Goal: Task Accomplishment & Management: Contribute content

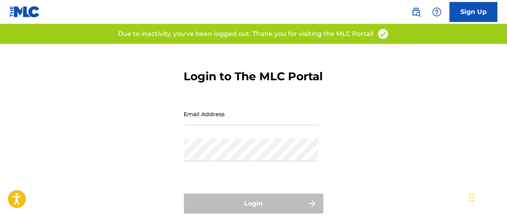
drag, startPoint x: 0, startPoint y: 0, endPoint x: 224, endPoint y: 131, distance: 259.7
click at [224, 125] on input "Email Address" at bounding box center [251, 113] width 135 height 23
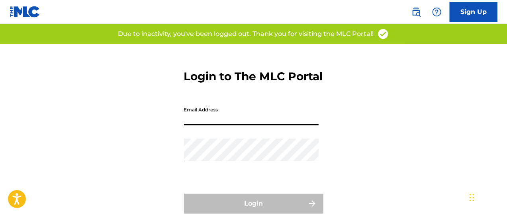
type input "[PERSON_NAME][EMAIL_ADDRESS][DOMAIN_NAME]"
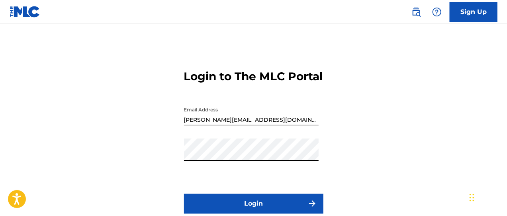
scroll to position [79, 0]
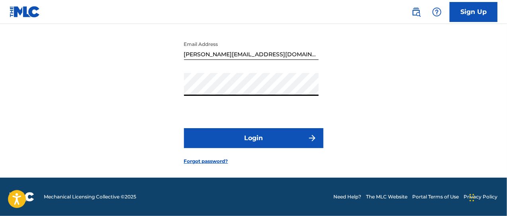
click at [251, 136] on button "Login" at bounding box center [253, 138] width 139 height 20
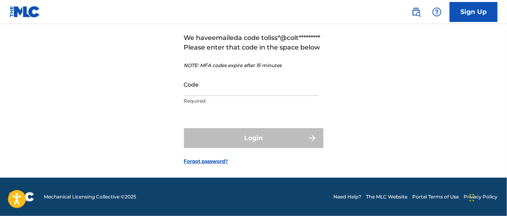
scroll to position [91, 0]
click at [198, 85] on input "Code" at bounding box center [251, 84] width 135 height 23
paste input "398822"
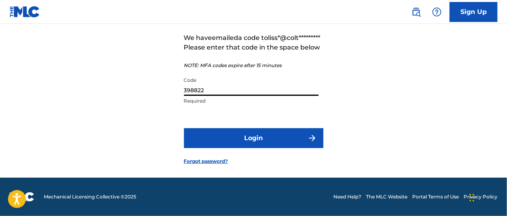
type input "398822"
click at [241, 137] on button "Login" at bounding box center [253, 138] width 139 height 20
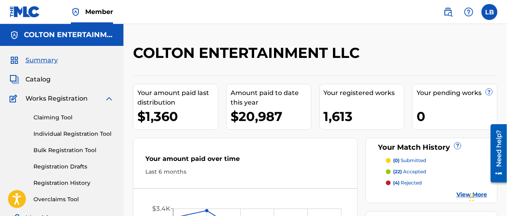
click at [43, 79] on span "Catalog" at bounding box center [38, 80] width 25 height 10
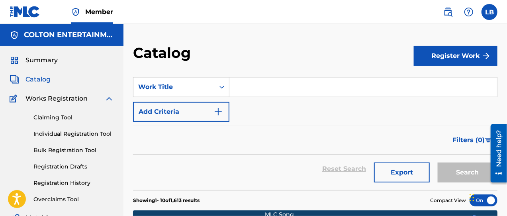
click at [265, 85] on input "Search Form" at bounding box center [364, 86] width 268 height 19
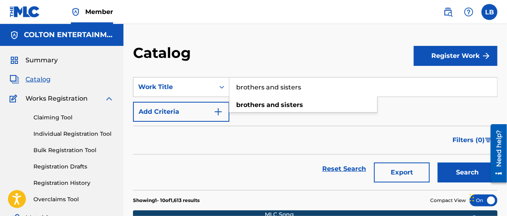
type input "brothers and sisters"
click at [438, 162] on button "Search" at bounding box center [468, 172] width 60 height 20
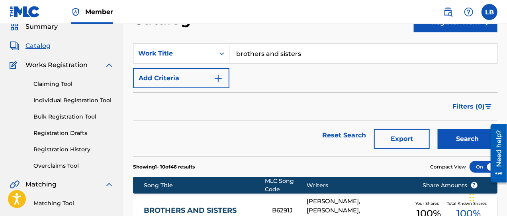
scroll to position [100, 0]
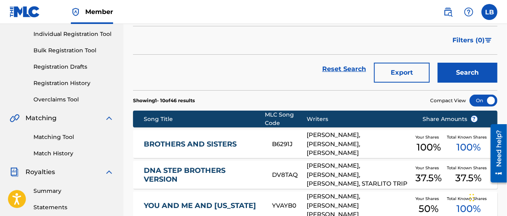
click at [182, 143] on link "BROTHERS AND SISTERS" at bounding box center [203, 143] width 118 height 9
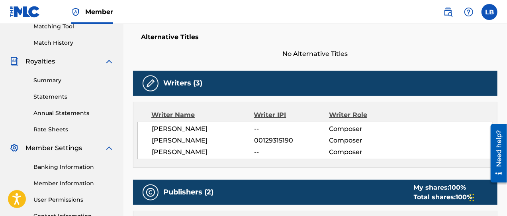
scroll to position [100, 0]
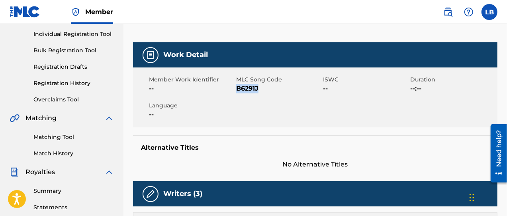
drag, startPoint x: 236, startPoint y: 86, endPoint x: 261, endPoint y: 90, distance: 24.9
click at [261, 90] on span "B6291J" at bounding box center [278, 89] width 85 height 10
copy span "B6291J"
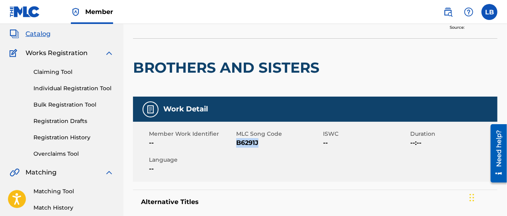
scroll to position [0, 0]
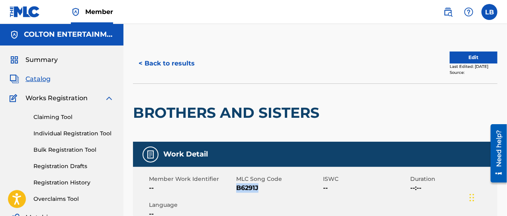
click at [174, 62] on button "< Back to results" at bounding box center [166, 63] width 67 height 20
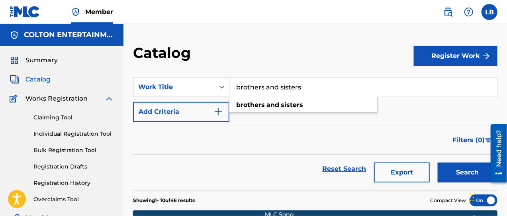
drag, startPoint x: 307, startPoint y: 85, endPoint x: 233, endPoint y: 88, distance: 73.8
click at [233, 88] on input "brothers and sisters" at bounding box center [364, 86] width 268 height 19
type input "water in the river"
click at [438, 162] on button "Search" at bounding box center [468, 172] width 60 height 20
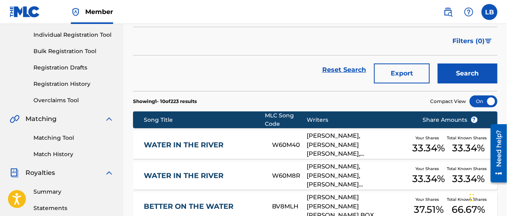
scroll to position [99, 0]
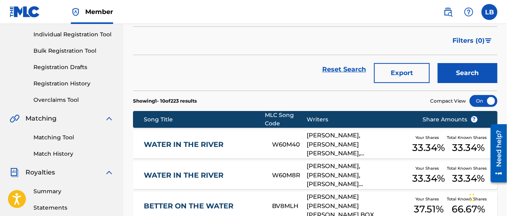
click at [191, 173] on link "WATER IN THE RIVER" at bounding box center [203, 175] width 118 height 9
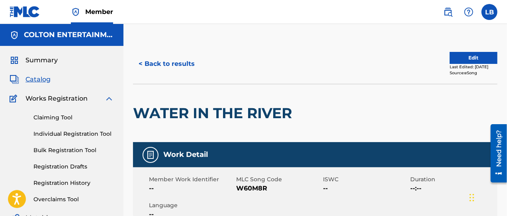
click at [470, 57] on button "Edit" at bounding box center [474, 58] width 48 height 12
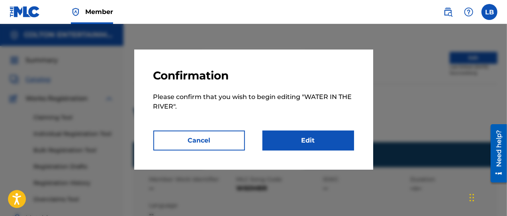
click at [326, 140] on link "Edit" at bounding box center [309, 140] width 92 height 20
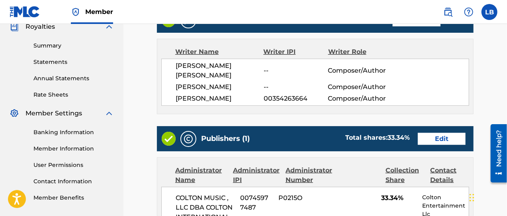
scroll to position [298, 0]
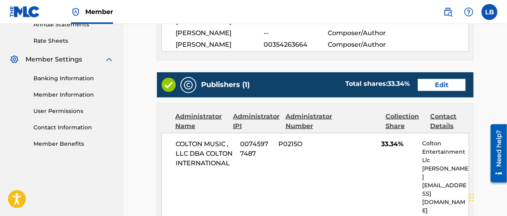
click at [444, 79] on link "Edit" at bounding box center [442, 85] width 48 height 12
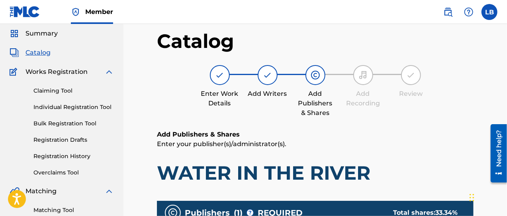
scroll to position [166, 0]
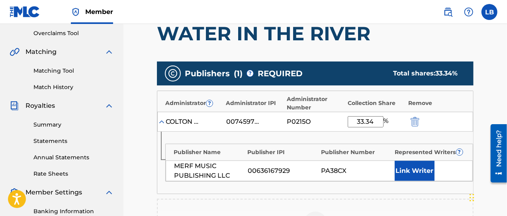
click at [418, 119] on img "submit" at bounding box center [415, 122] width 9 height 10
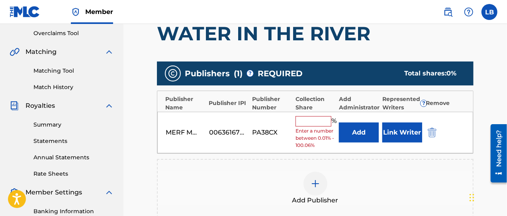
click at [361, 133] on button "Add" at bounding box center [359, 132] width 40 height 20
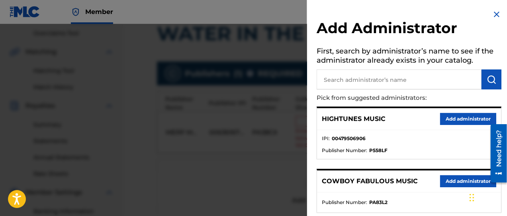
click at [379, 78] on input "text" at bounding box center [399, 79] width 165 height 20
type input "colton sounds"
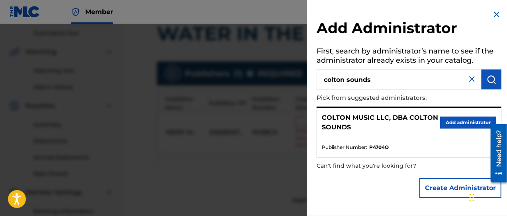
click at [449, 123] on button "Add administrator" at bounding box center [468, 122] width 56 height 12
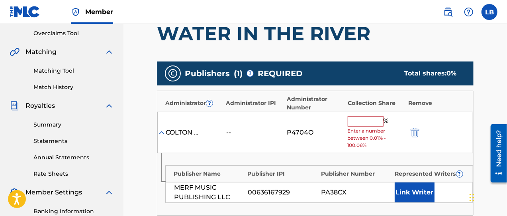
click at [363, 121] on input "text" at bounding box center [366, 121] width 36 height 10
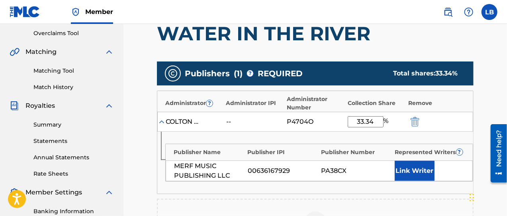
type input "33.34"
click at [335, 133] on div "Publisher Name Publisher IPI Publisher Number Represented Writers ? MERF MUSIC …" at bounding box center [315, 162] width 316 height 62
click at [413, 169] on button "Link Writer" at bounding box center [415, 171] width 40 height 20
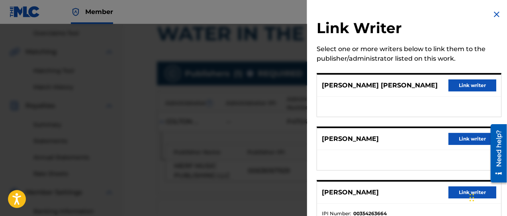
click at [454, 192] on button "Link writer" at bounding box center [473, 192] width 48 height 12
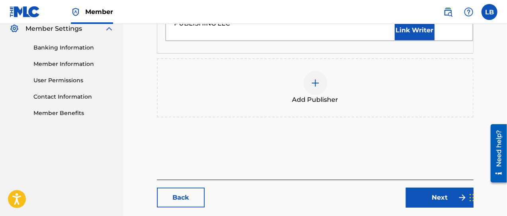
scroll to position [360, 0]
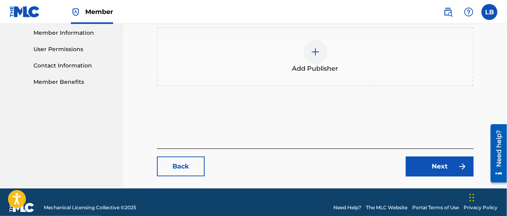
click at [447, 158] on link "Next" at bounding box center [440, 166] width 68 height 20
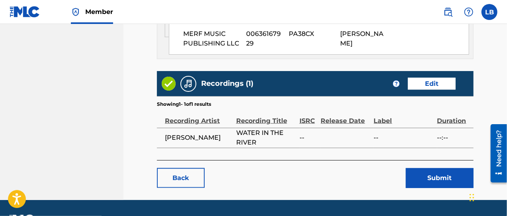
scroll to position [486, 0]
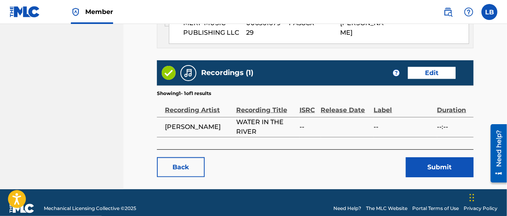
click at [439, 157] on button "Submit" at bounding box center [440, 167] width 68 height 20
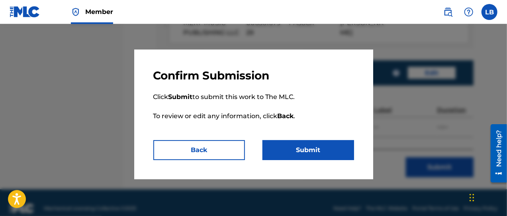
click at [308, 153] on button "Submit" at bounding box center [309, 150] width 92 height 20
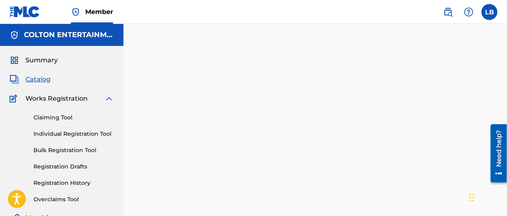
click at [35, 79] on span "Catalog" at bounding box center [38, 80] width 25 height 10
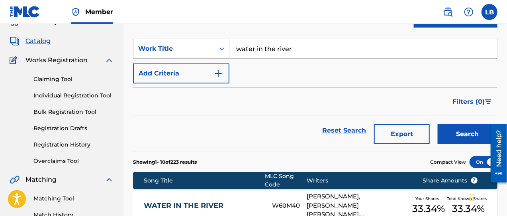
scroll to position [100, 0]
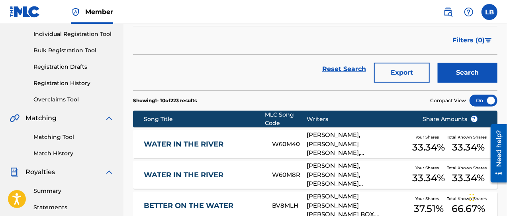
click at [176, 140] on link "WATER IN THE RIVER" at bounding box center [203, 143] width 118 height 9
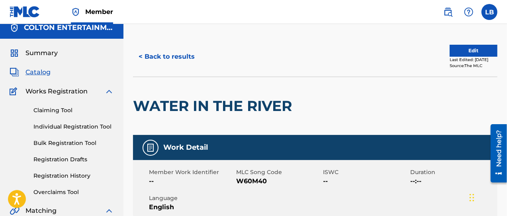
scroll to position [3, 0]
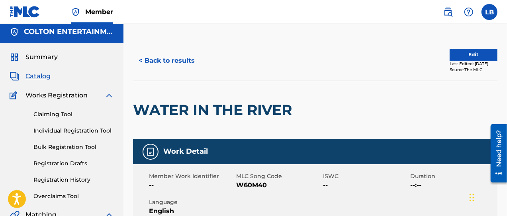
click at [161, 55] on button "< Back to results" at bounding box center [166, 61] width 67 height 20
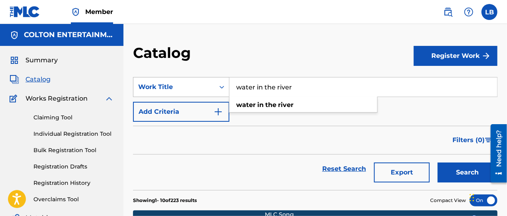
drag, startPoint x: 299, startPoint y: 88, endPoint x: 203, endPoint y: 94, distance: 95.8
click at [202, 94] on div "SearchWithCriteria042af2bf-dd74-4064-8ff1-dfd9606747dc Work Title water in the …" at bounding box center [315, 87] width 365 height 20
type input "US"
click at [457, 178] on button "Search" at bounding box center [468, 172] width 60 height 20
click at [219, 110] on img "Search Form" at bounding box center [219, 112] width 10 height 10
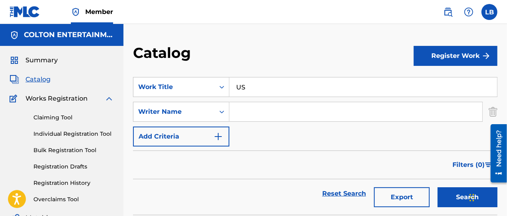
click at [260, 113] on input "Search Form" at bounding box center [356, 111] width 253 height 19
type input "S"
type input "[PERSON_NAME]"
click at [438, 187] on button "Search" at bounding box center [468, 197] width 60 height 20
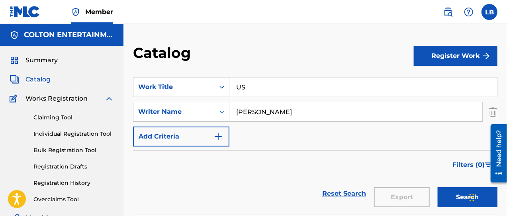
click at [467, 58] on button "Register Work" at bounding box center [456, 56] width 84 height 20
click at [438, 82] on link "Individual" at bounding box center [456, 81] width 84 height 19
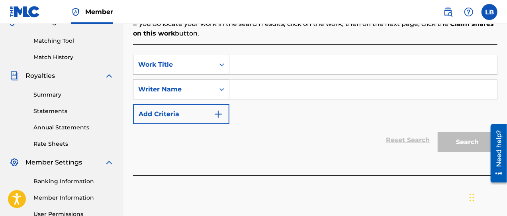
scroll to position [199, 0]
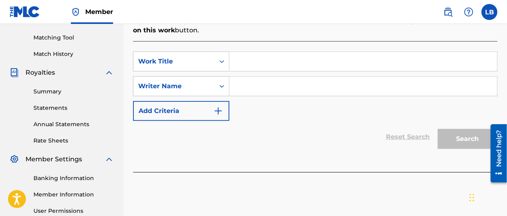
click at [274, 55] on input "Search Form" at bounding box center [364, 61] width 268 height 19
type input "US"
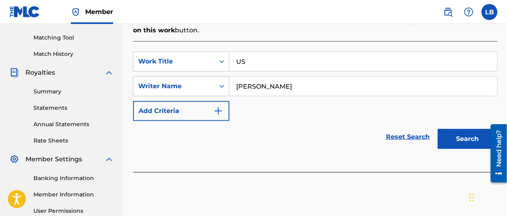
type input "[PERSON_NAME]"
click at [466, 129] on button "Search" at bounding box center [468, 139] width 60 height 20
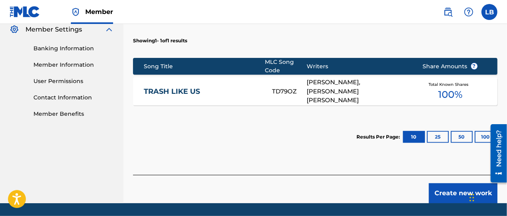
scroll to position [332, 0]
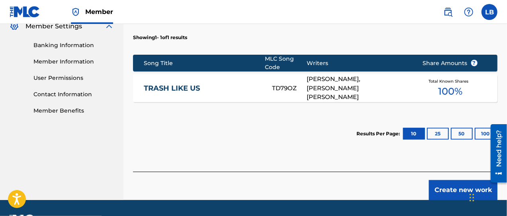
click at [444, 181] on button "Create new work" at bounding box center [463, 190] width 69 height 20
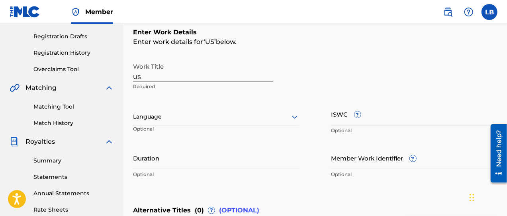
scroll to position [150, 0]
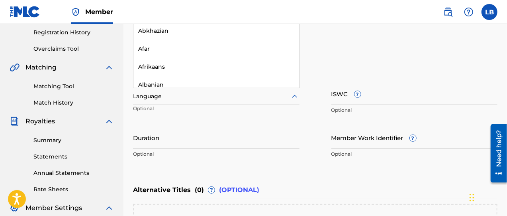
click at [295, 96] on icon at bounding box center [295, 97] width 10 height 10
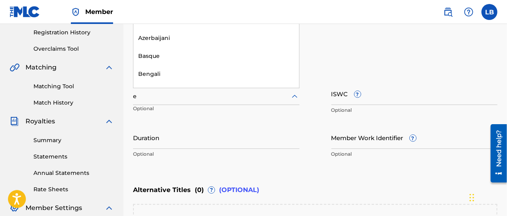
scroll to position [0, 0]
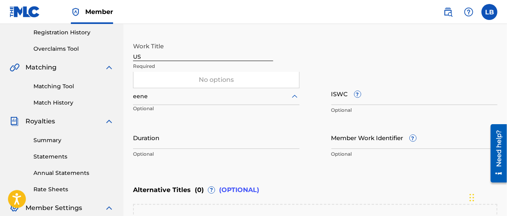
type input "eenen"
drag, startPoint x: 159, startPoint y: 96, endPoint x: 138, endPoint y: 97, distance: 20.3
click at [132, 98] on div "Register Work Search Enter Work Details Add Writers Add Publishers & Shares Add…" at bounding box center [316, 102] width 384 height 417
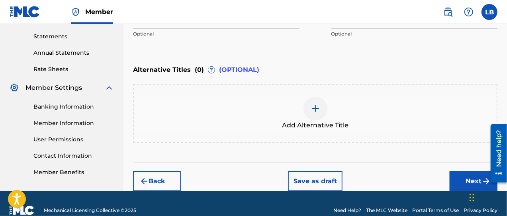
scroll to position [283, 0]
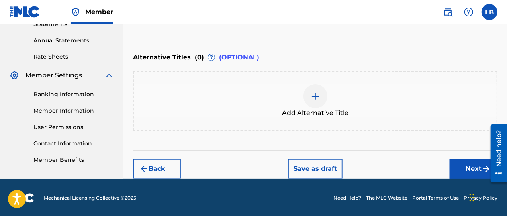
drag, startPoint x: 473, startPoint y: 167, endPoint x: 389, endPoint y: 137, distance: 88.6
click at [472, 167] on button "Next" at bounding box center [474, 169] width 48 height 20
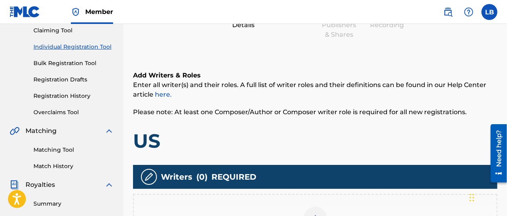
scroll to position [169, 0]
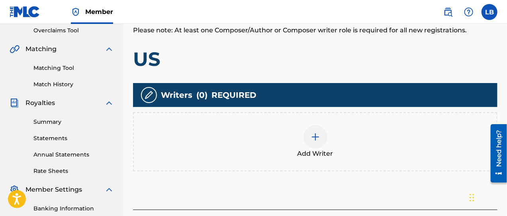
click at [318, 136] on img at bounding box center [316, 137] width 10 height 10
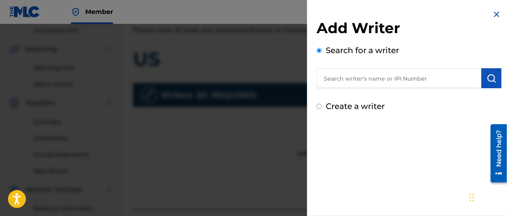
click at [379, 80] on input "text" at bounding box center [399, 78] width 165 height 20
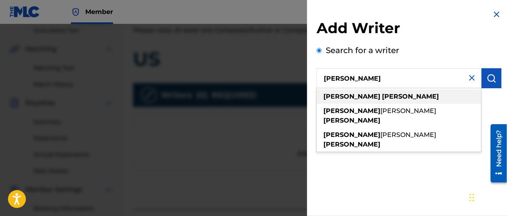
type input "[PERSON_NAME]"
click at [382, 96] on strong "[PERSON_NAME]" at bounding box center [410, 96] width 57 height 8
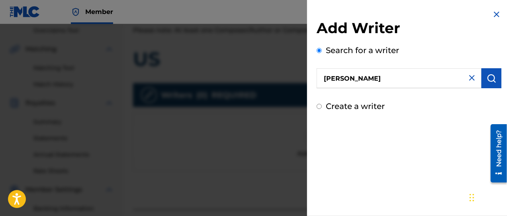
click at [482, 86] on button "submit" at bounding box center [492, 78] width 20 height 20
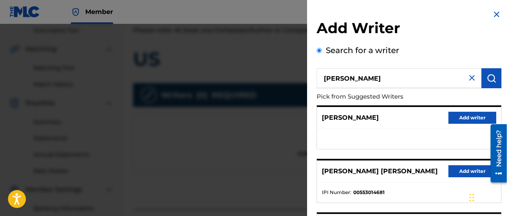
scroll to position [33, 0]
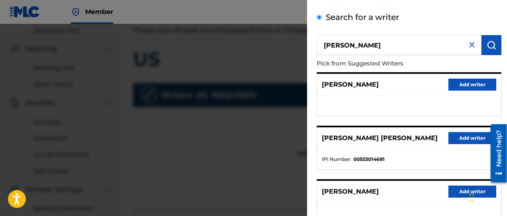
click at [471, 135] on button "Add writer" at bounding box center [473, 138] width 48 height 12
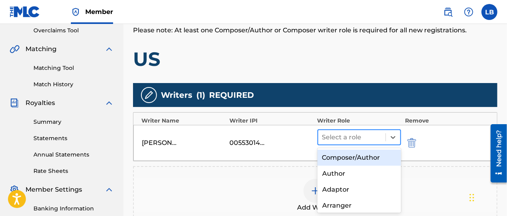
click at [335, 136] on div at bounding box center [351, 136] width 59 height 11
click at [341, 160] on div "Composer/Author" at bounding box center [360, 157] width 84 height 16
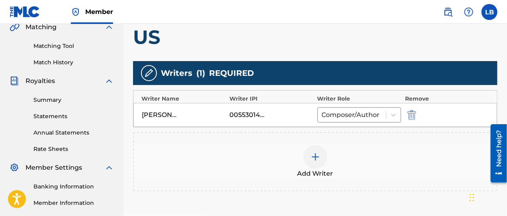
scroll to position [202, 0]
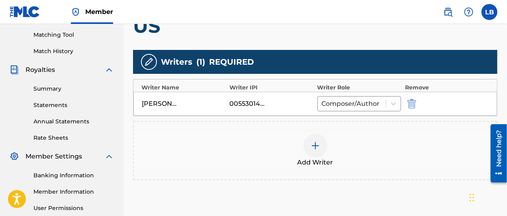
click at [318, 144] on img at bounding box center [316, 146] width 10 height 10
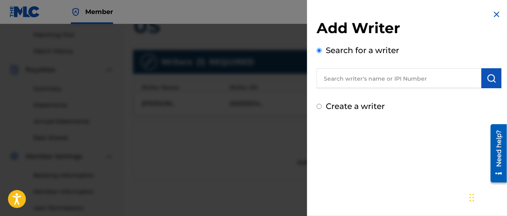
click at [359, 74] on input "text" at bounding box center [399, 78] width 165 height 20
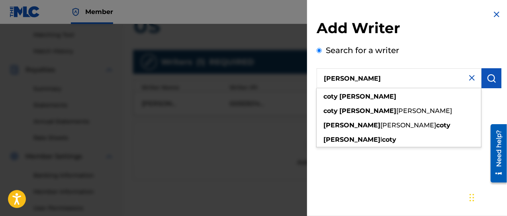
type input "[PERSON_NAME]"
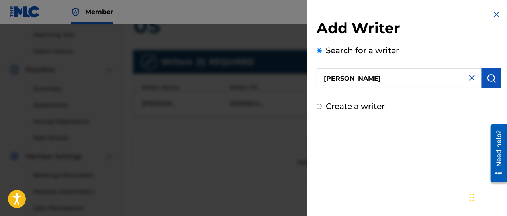
click at [489, 78] on img "submit" at bounding box center [492, 78] width 10 height 10
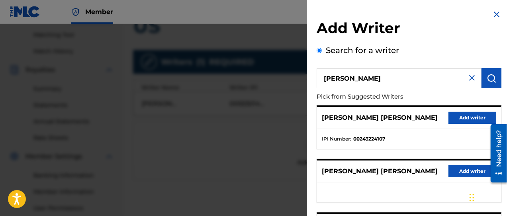
click at [476, 116] on button "Add writer" at bounding box center [473, 118] width 48 height 12
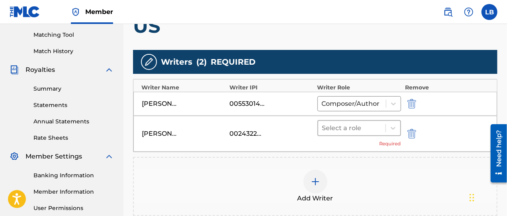
click at [359, 126] on div at bounding box center [351, 127] width 59 height 11
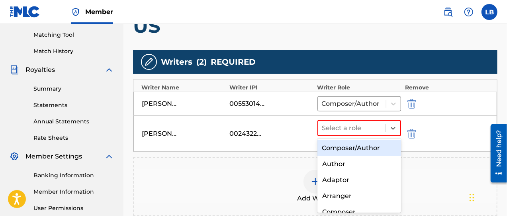
click at [351, 149] on div "Composer/Author" at bounding box center [360, 148] width 84 height 16
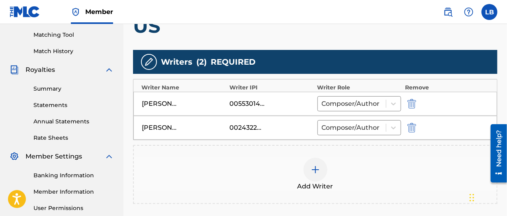
click at [316, 169] on img at bounding box center [316, 170] width 10 height 10
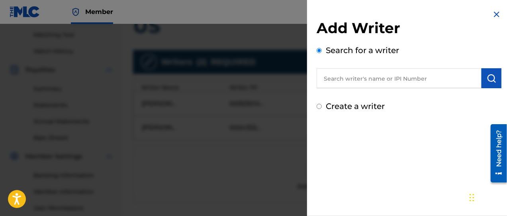
click at [387, 75] on input "text" at bounding box center [399, 78] width 165 height 20
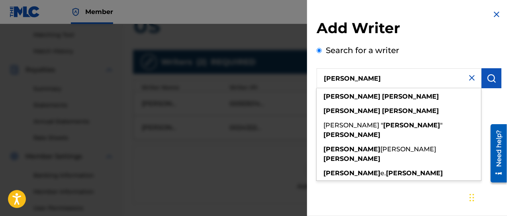
type input "[PERSON_NAME]"
click at [487, 75] on img "submit" at bounding box center [492, 78] width 10 height 10
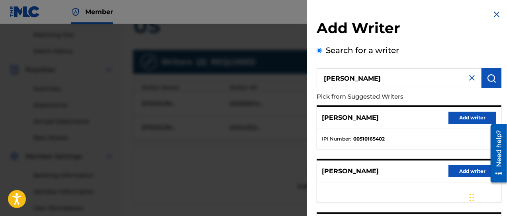
click at [472, 117] on button "Add writer" at bounding box center [473, 118] width 48 height 12
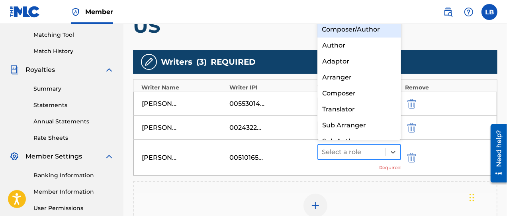
click at [340, 151] on div at bounding box center [351, 151] width 59 height 11
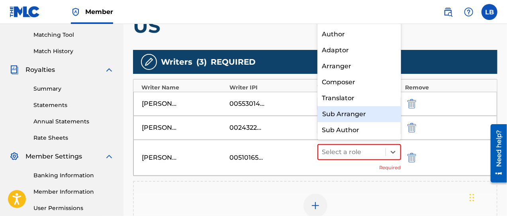
scroll to position [0, 0]
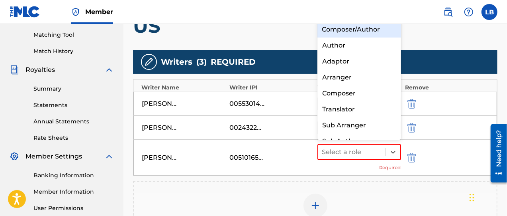
click at [332, 27] on div "Composer/Author" at bounding box center [360, 30] width 84 height 16
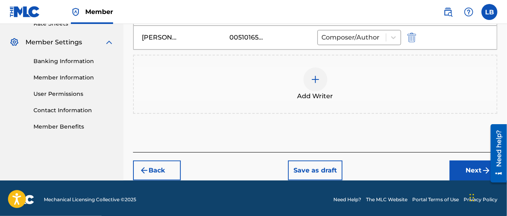
scroll to position [317, 0]
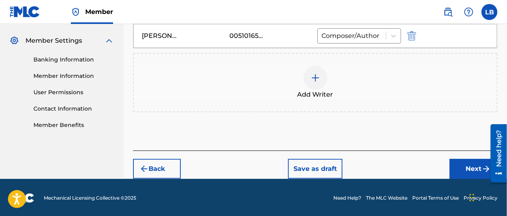
click at [462, 172] on button "Next" at bounding box center [474, 169] width 48 height 20
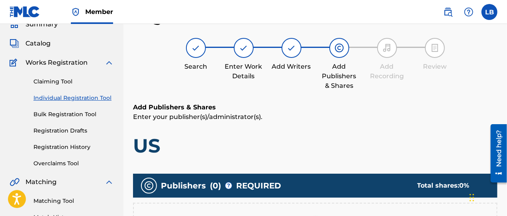
scroll to position [135, 0]
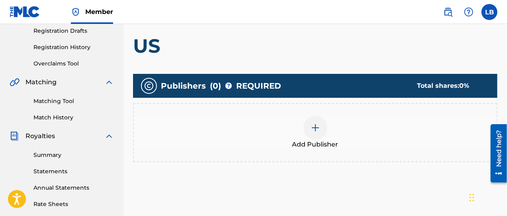
click at [318, 126] on img at bounding box center [316, 128] width 10 height 10
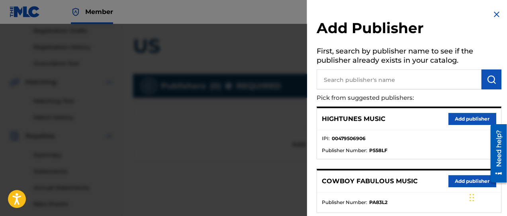
click at [355, 81] on input "text" at bounding box center [399, 79] width 165 height 20
type input "merf mu"
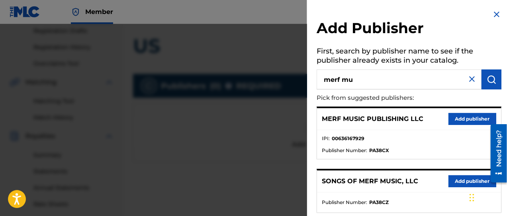
click at [472, 120] on button "Add publisher" at bounding box center [473, 119] width 48 height 12
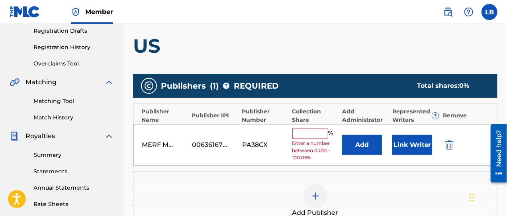
click at [369, 143] on button "Add" at bounding box center [362, 145] width 40 height 20
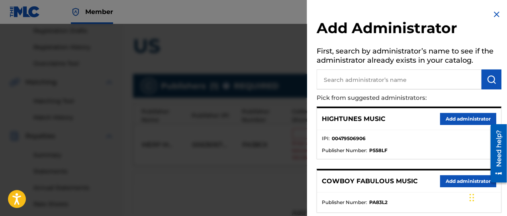
click at [365, 77] on input "text" at bounding box center [399, 79] width 165 height 20
type input "colton sounds"
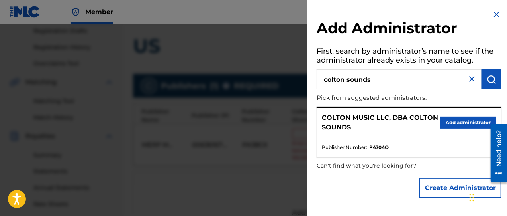
click at [457, 120] on button "Add administrator" at bounding box center [468, 122] width 56 height 12
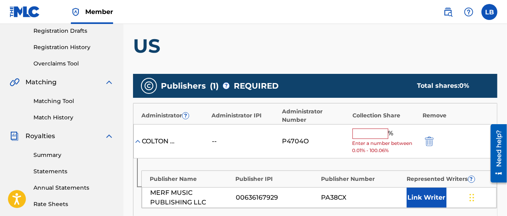
click at [360, 128] on input "text" at bounding box center [371, 133] width 36 height 10
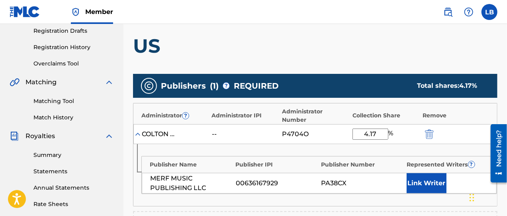
type input "4.17"
click at [434, 174] on button "Link Writer" at bounding box center [427, 183] width 40 height 20
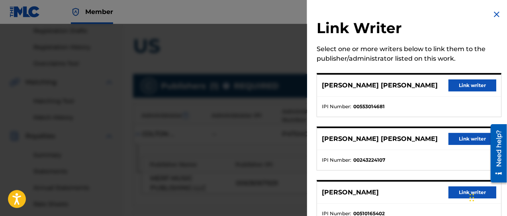
click at [481, 85] on button "Link writer" at bounding box center [473, 85] width 48 height 12
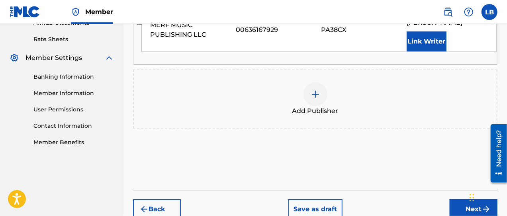
scroll to position [332, 0]
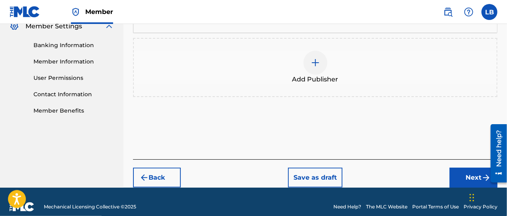
drag, startPoint x: 466, startPoint y: 165, endPoint x: 415, endPoint y: 152, distance: 52.7
click at [466, 167] on button "Next" at bounding box center [474, 177] width 48 height 20
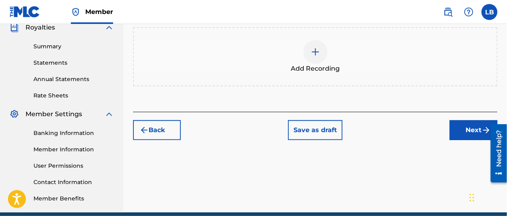
scroll to position [268, 0]
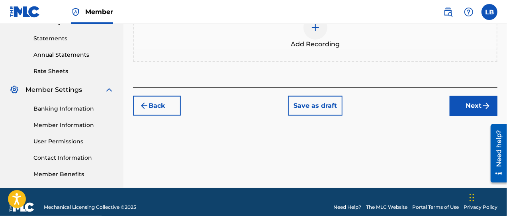
click at [481, 106] on button "Next" at bounding box center [474, 106] width 48 height 20
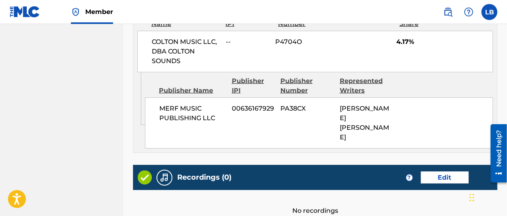
scroll to position [529, 0]
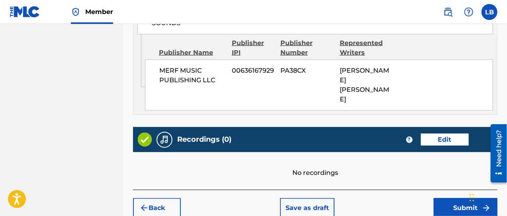
click at [465, 198] on button "Submit" at bounding box center [466, 208] width 64 height 20
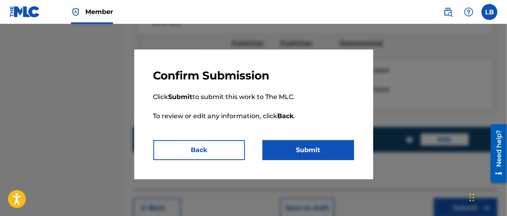
click at [324, 149] on button "Submit" at bounding box center [309, 150] width 92 height 20
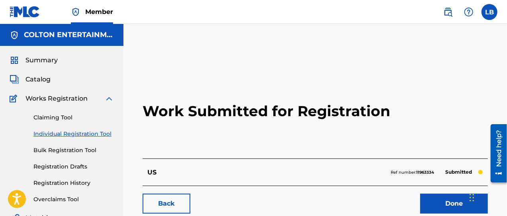
click at [31, 80] on span "Catalog" at bounding box center [38, 80] width 25 height 10
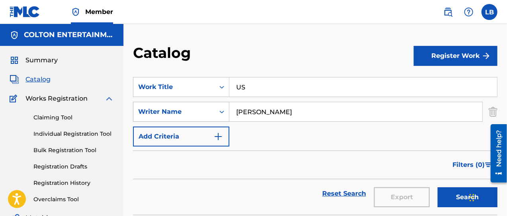
drag, startPoint x: 293, startPoint y: 114, endPoint x: 226, endPoint y: 110, distance: 66.6
click at [226, 110] on div "SearchWithCriteria4a7e808c-2270-469e-ad91-e1afb4d7623c Writer Name [PERSON_NAME]" at bounding box center [315, 112] width 365 height 20
drag, startPoint x: 247, startPoint y: 86, endPoint x: 229, endPoint y: 84, distance: 18.1
click at [228, 86] on div "SearchWithCriteria042af2bf-dd74-4064-8ff1-dfd9606747dc Work Title US" at bounding box center [315, 87] width 365 height 20
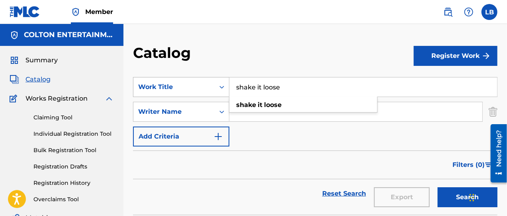
type input "shake it loose"
click at [438, 187] on button "Search" at bounding box center [468, 197] width 60 height 20
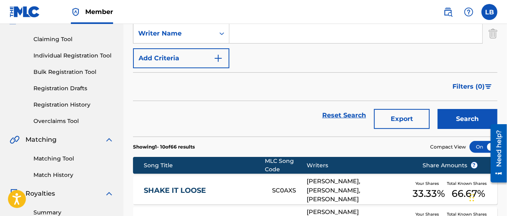
scroll to position [99, 0]
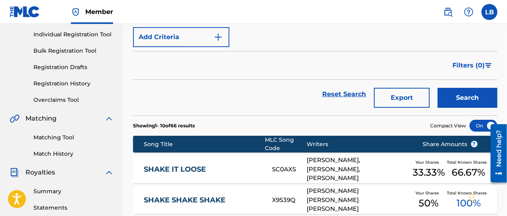
click at [179, 167] on link "SHAKE IT LOOSE" at bounding box center [203, 169] width 118 height 9
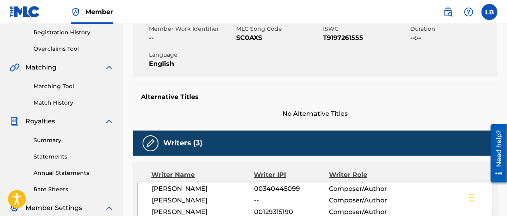
scroll to position [133, 0]
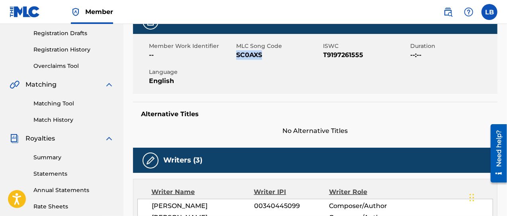
drag, startPoint x: 236, startPoint y: 54, endPoint x: 262, endPoint y: 57, distance: 25.7
click at [262, 57] on span "SC0AXS" at bounding box center [278, 55] width 85 height 10
copy span "SC0AXS"
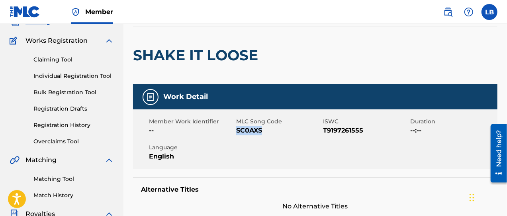
scroll to position [0, 0]
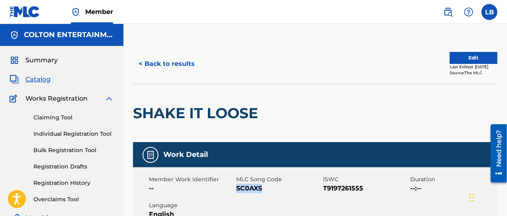
click at [175, 61] on button "< Back to results" at bounding box center [166, 64] width 67 height 20
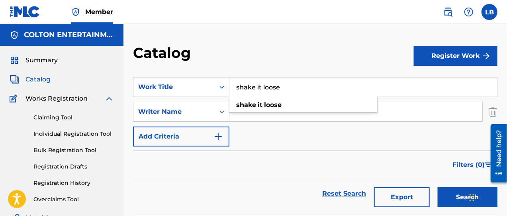
drag, startPoint x: 289, startPoint y: 82, endPoint x: 237, endPoint y: 92, distance: 52.4
click at [235, 92] on input "shake it loose" at bounding box center [364, 86] width 268 height 19
type input "seventeen"
click at [438, 187] on button "Search" at bounding box center [468, 197] width 60 height 20
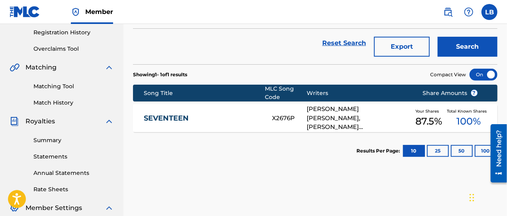
scroll to position [166, 0]
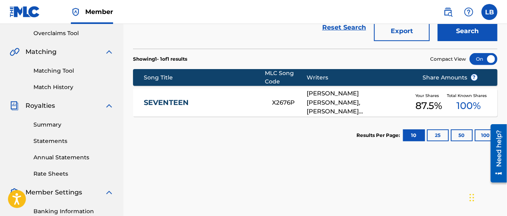
click at [182, 100] on link "SEVENTEEN" at bounding box center [203, 102] width 118 height 9
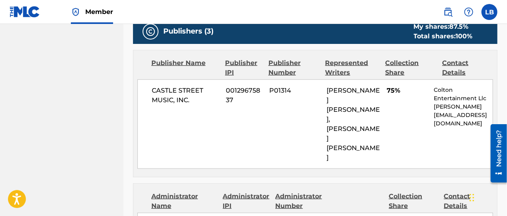
scroll to position [398, 0]
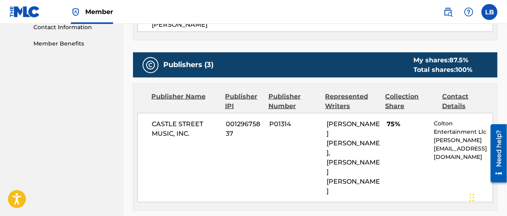
click at [250, 119] on span "00129675837" at bounding box center [244, 128] width 37 height 19
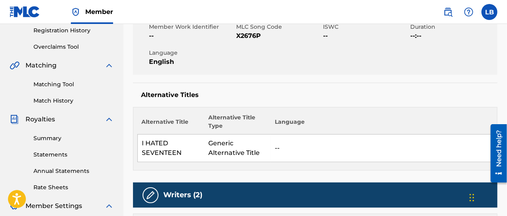
scroll to position [33, 0]
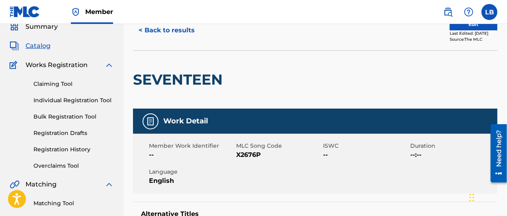
click at [473, 26] on button "Edit" at bounding box center [474, 24] width 48 height 12
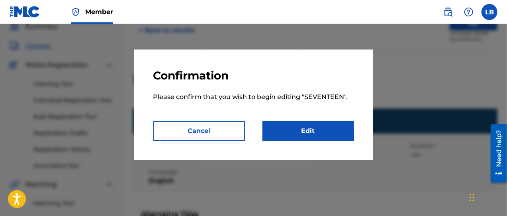
click at [302, 129] on link "Edit" at bounding box center [309, 131] width 92 height 20
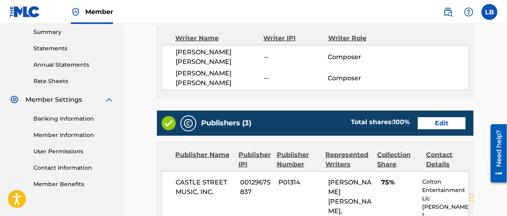
scroll to position [265, 0]
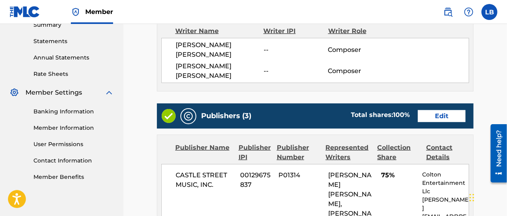
click at [442, 110] on link "Edit" at bounding box center [442, 116] width 48 height 12
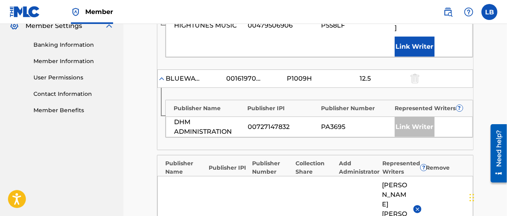
scroll to position [365, 0]
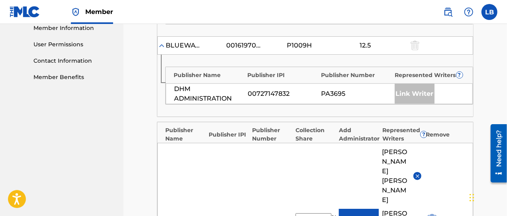
click at [359, 208] on button "Add" at bounding box center [359, 218] width 40 height 20
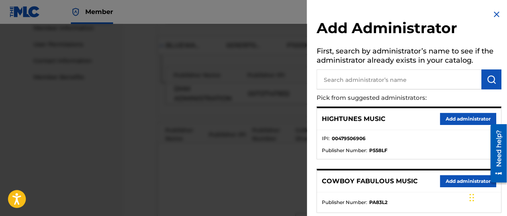
click at [381, 79] on input "text" at bounding box center [399, 79] width 165 height 20
type input "colton international"
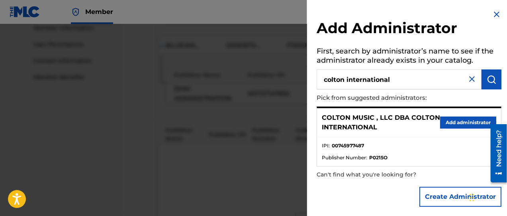
click at [460, 124] on button "Add administrator" at bounding box center [468, 122] width 56 height 12
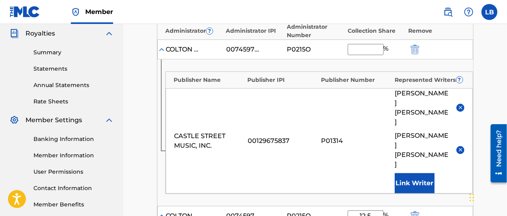
scroll to position [233, 0]
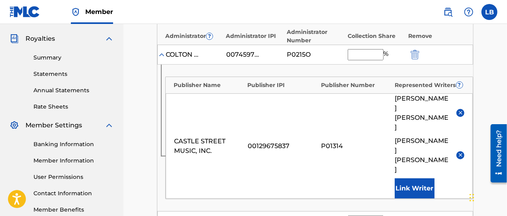
click at [372, 53] on input "text" at bounding box center [366, 54] width 36 height 11
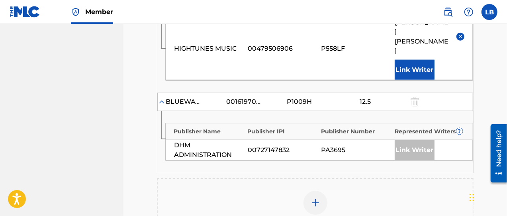
scroll to position [576, 0]
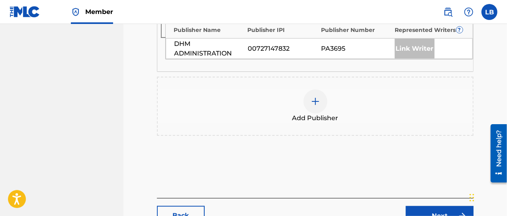
type input "75.00"
click at [445, 206] on link "Next" at bounding box center [440, 216] width 68 height 20
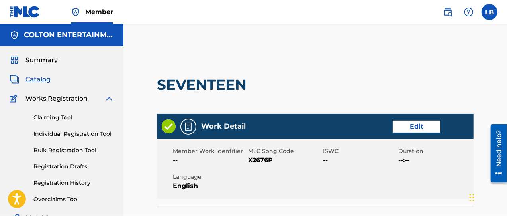
click at [43, 78] on span "Catalog" at bounding box center [38, 80] width 25 height 10
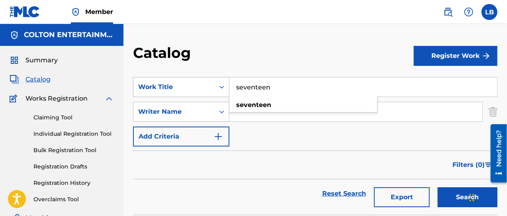
drag, startPoint x: 265, startPoint y: 84, endPoint x: 197, endPoint y: 88, distance: 67.8
click at [197, 88] on div "SearchWithCriteria042af2bf-dd74-4064-8ff1-dfd9606747dc Work Title seventeen sev…" at bounding box center [315, 87] width 365 height 20
type input "christmas in [US_STATE]"
click at [438, 187] on button "Search" at bounding box center [468, 197] width 60 height 20
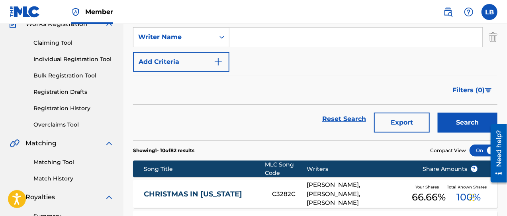
scroll to position [99, 0]
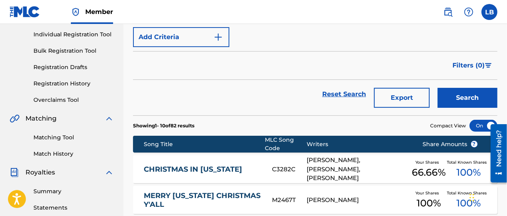
click at [176, 173] on link "CHRISTMAS IN [US_STATE]" at bounding box center [203, 169] width 118 height 9
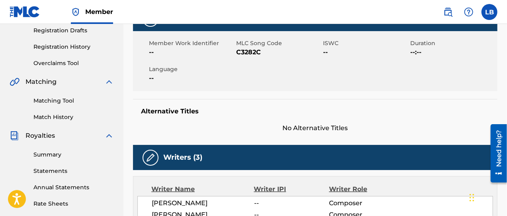
scroll to position [133, 0]
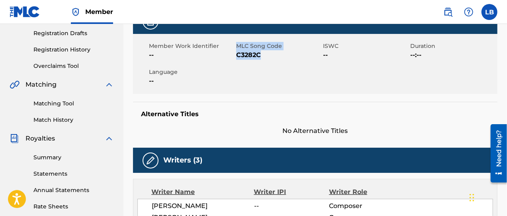
drag, startPoint x: 236, startPoint y: 54, endPoint x: 263, endPoint y: 57, distance: 27.6
click at [263, 57] on div "Member Work Identifier -- MLC Song Code C3282C ISWC -- Duration --:-- Language …" at bounding box center [315, 64] width 365 height 60
click at [265, 59] on span "C3282C" at bounding box center [278, 55] width 85 height 10
click at [240, 56] on span "C3282C" at bounding box center [278, 55] width 85 height 10
drag, startPoint x: 237, startPoint y: 53, endPoint x: 261, endPoint y: 56, distance: 23.7
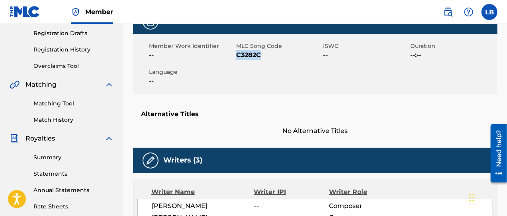
click at [261, 56] on span "C3282C" at bounding box center [278, 55] width 85 height 10
copy span "C3282C"
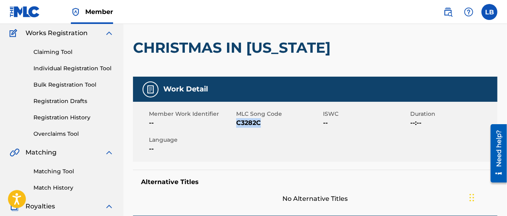
scroll to position [0, 0]
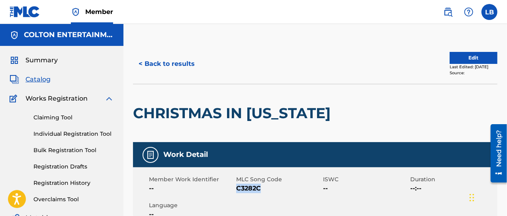
click at [172, 63] on button "< Back to results" at bounding box center [166, 64] width 67 height 20
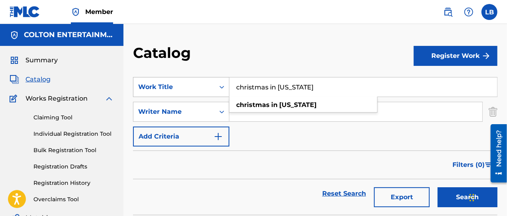
drag, startPoint x: 305, startPoint y: 81, endPoint x: 219, endPoint y: 90, distance: 86.9
click at [219, 90] on div "SearchWithCriteria042af2bf-dd74-4064-8ff1-dfd9606747dc Work Title christmas in …" at bounding box center [315, 87] width 365 height 20
type input "you'll find your way"
click at [438, 187] on button "Search" at bounding box center [468, 197] width 60 height 20
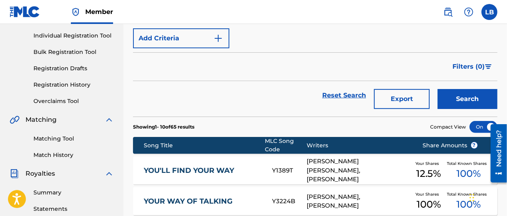
scroll to position [99, 0]
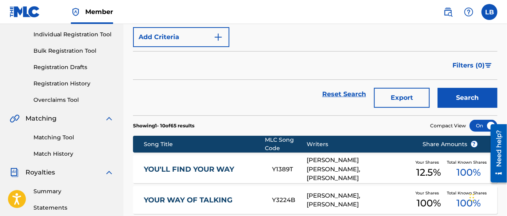
click at [196, 169] on link "YOU'LL FIND YOUR WAY" at bounding box center [203, 169] width 118 height 9
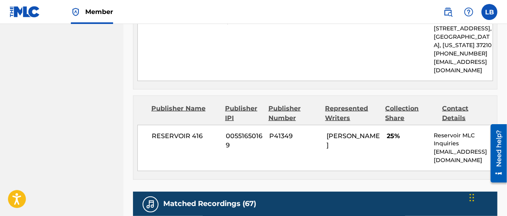
scroll to position [631, 0]
